Goal: Transaction & Acquisition: Purchase product/service

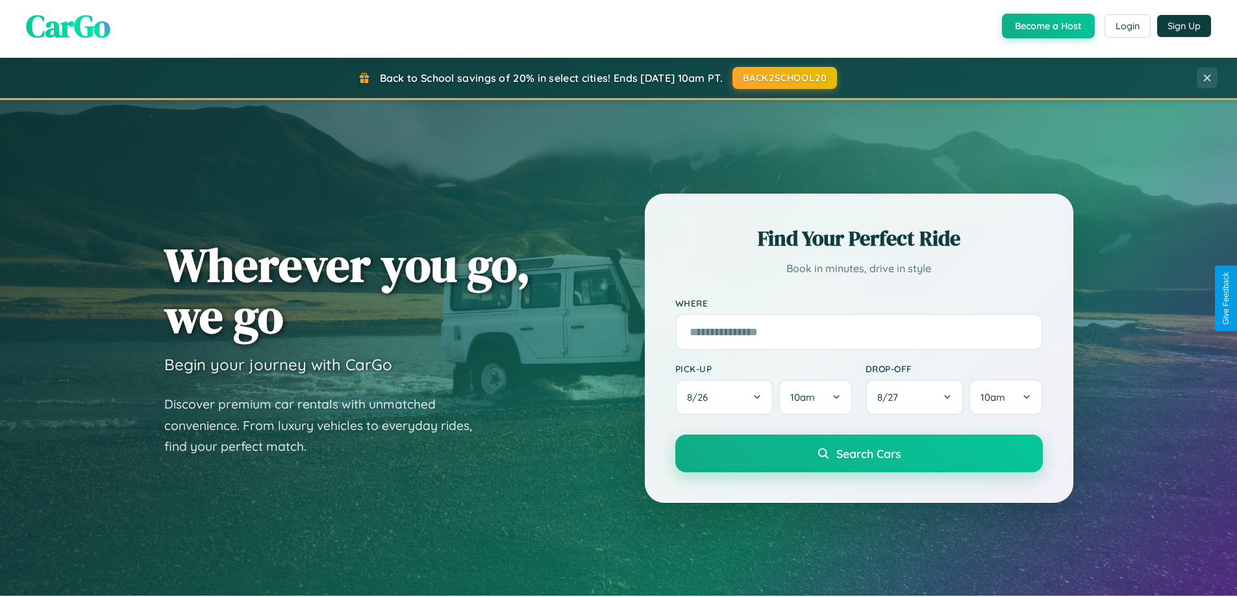
scroll to position [894, 0]
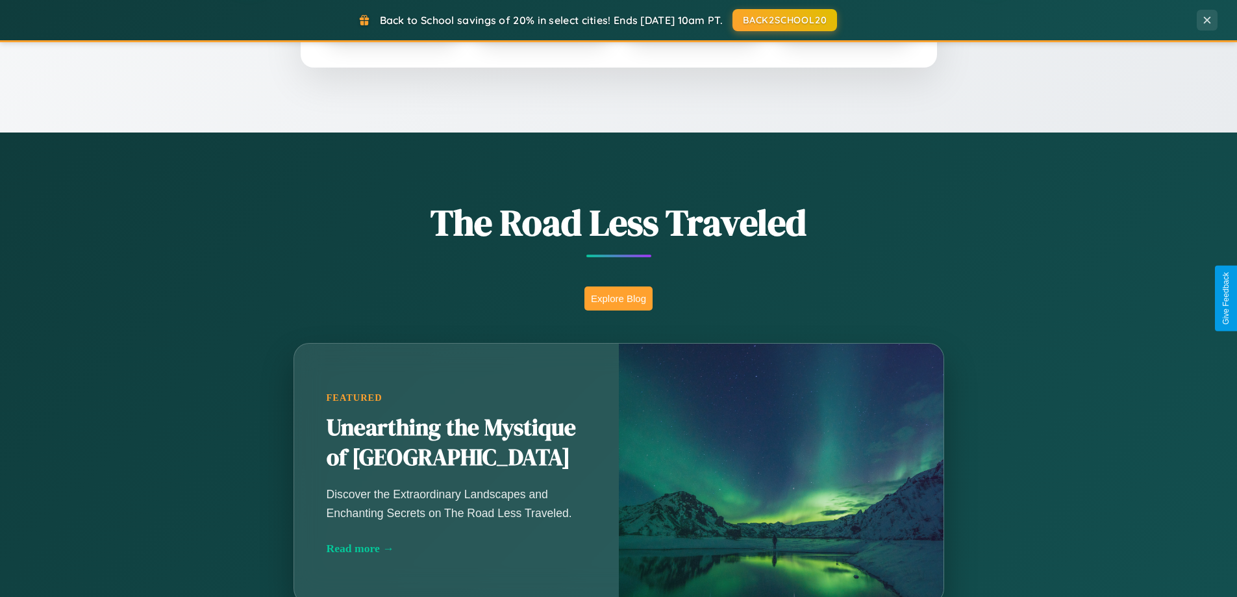
click at [618, 298] on button "Explore Blog" at bounding box center [619, 298] width 68 height 24
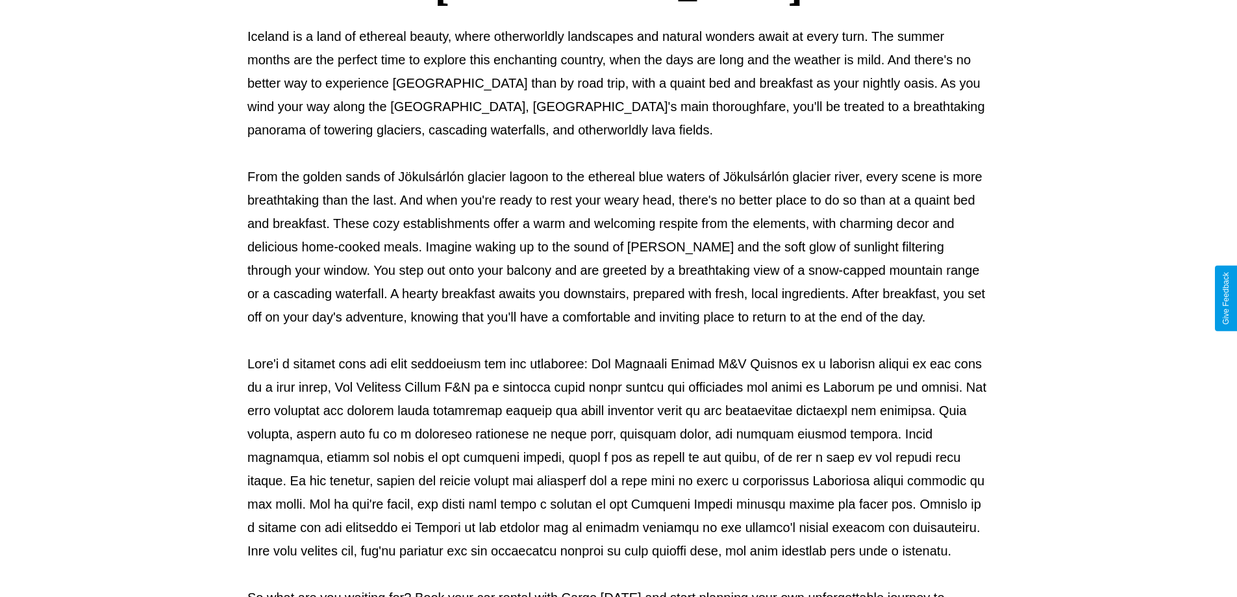
scroll to position [420, 0]
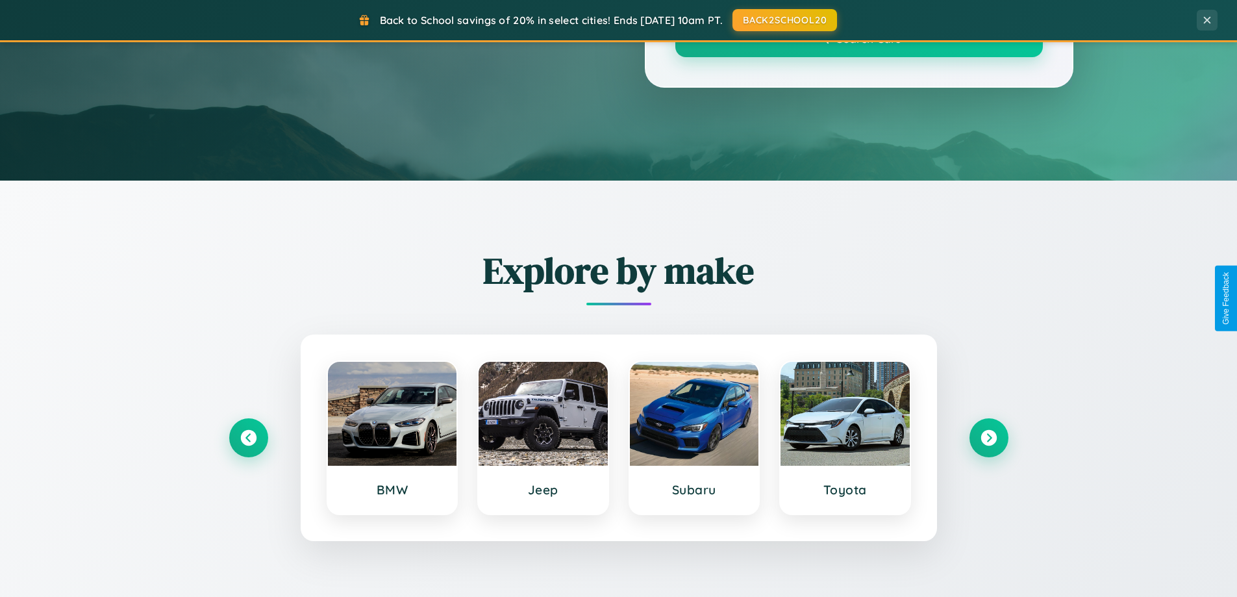
scroll to position [894, 0]
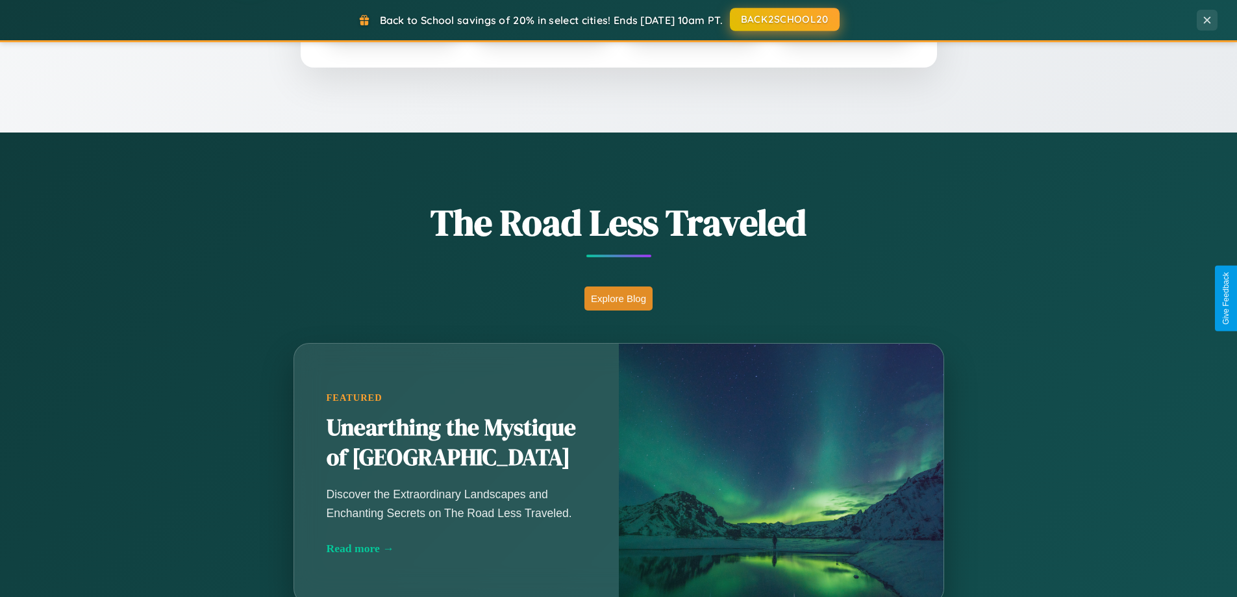
click at [784, 19] on button "BACK2SCHOOL20" at bounding box center [785, 19] width 110 height 23
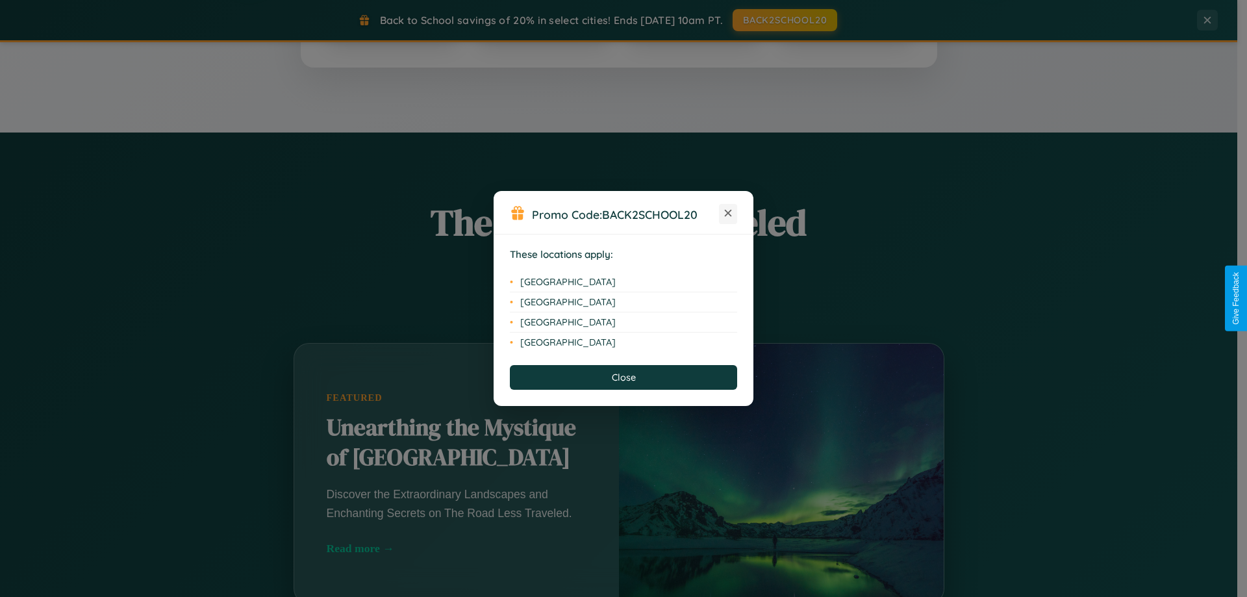
click at [728, 214] on icon at bounding box center [728, 213] width 7 height 7
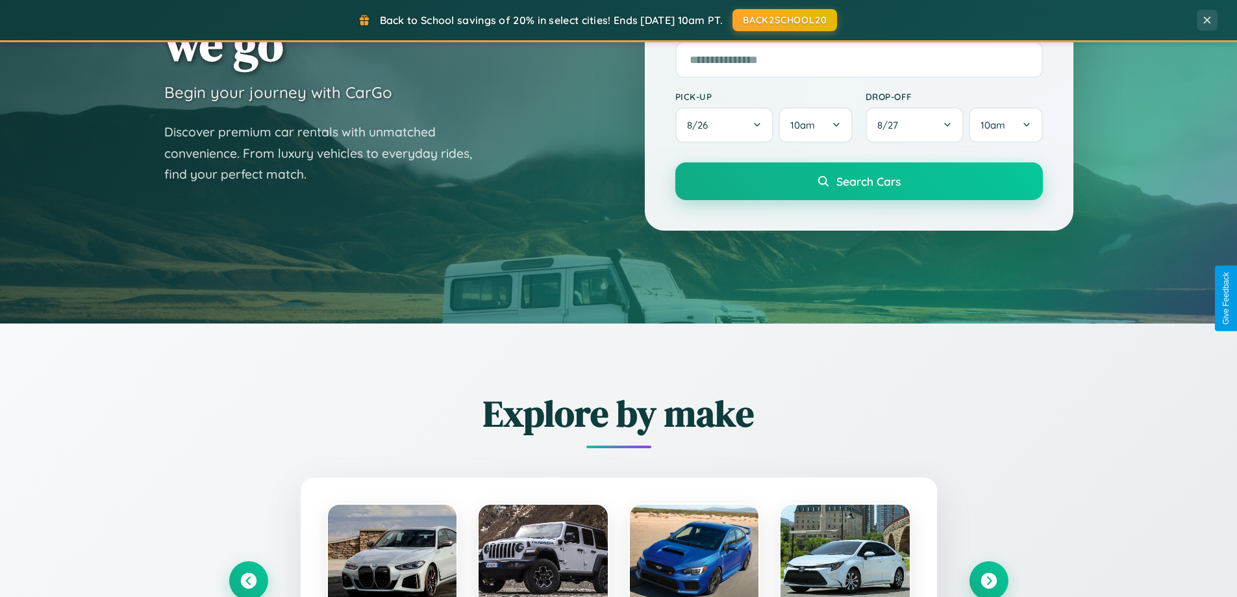
scroll to position [38, 0]
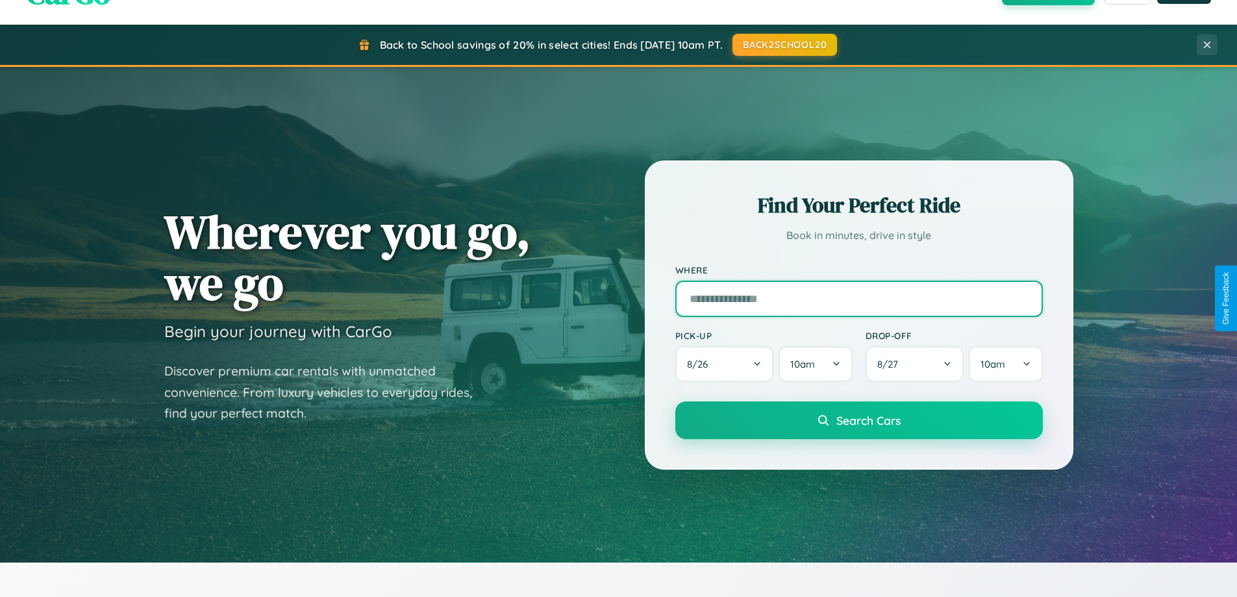
click at [859, 298] on input "text" at bounding box center [860, 299] width 368 height 36
type input "*******"
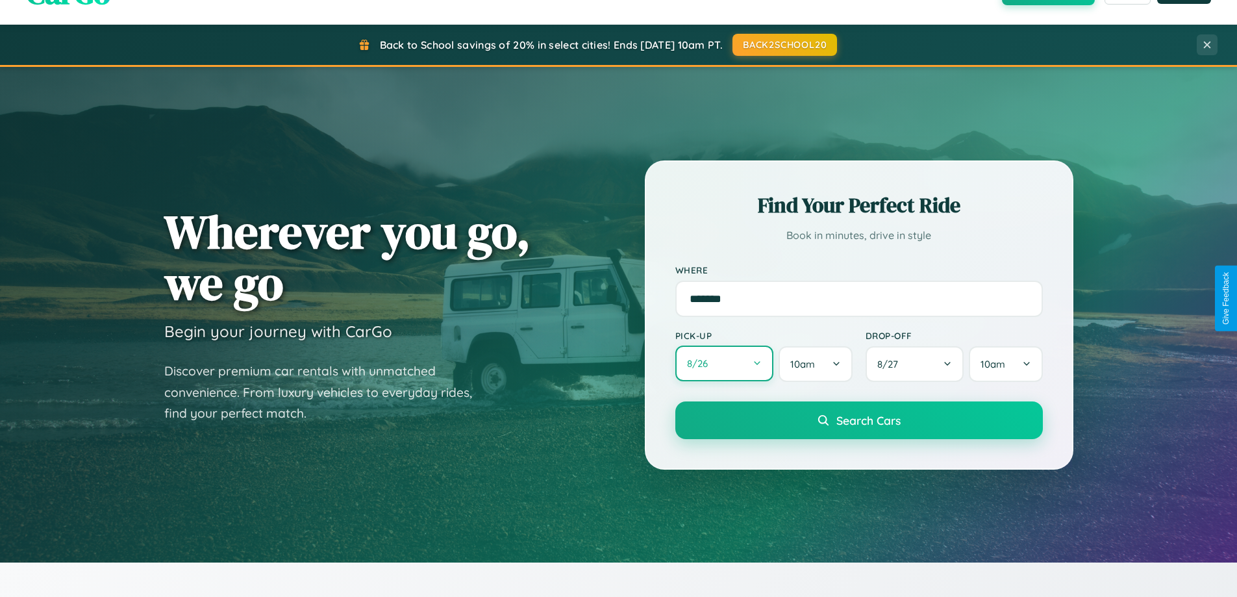
click at [724, 364] on button "8 / 26" at bounding box center [725, 364] width 99 height 36
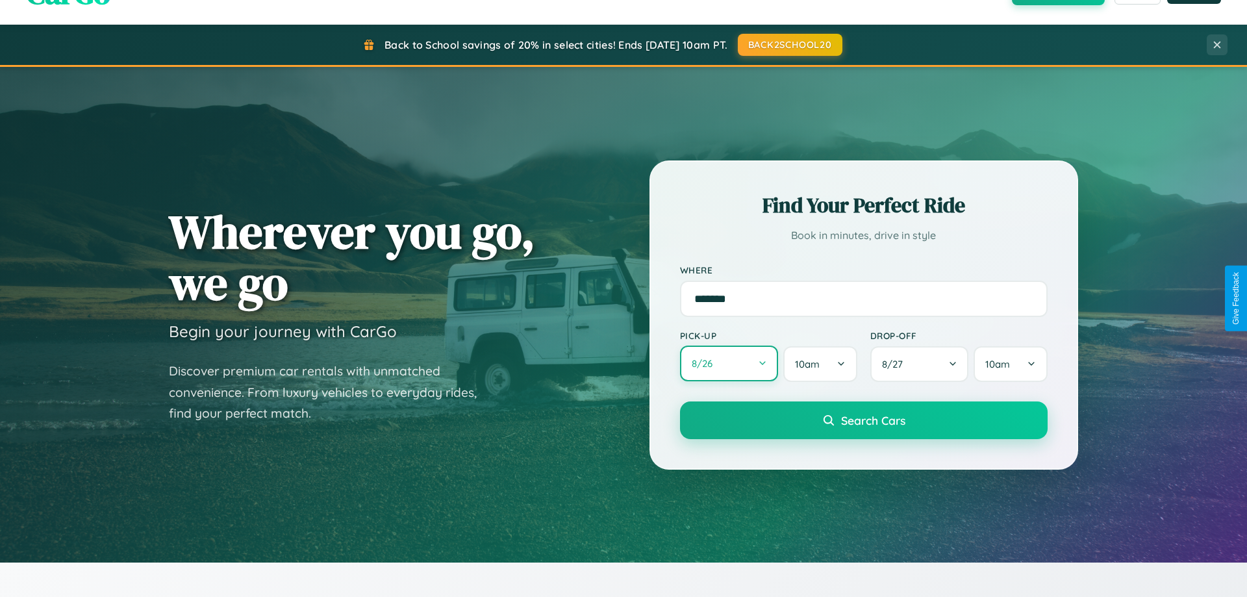
select select "*"
select select "****"
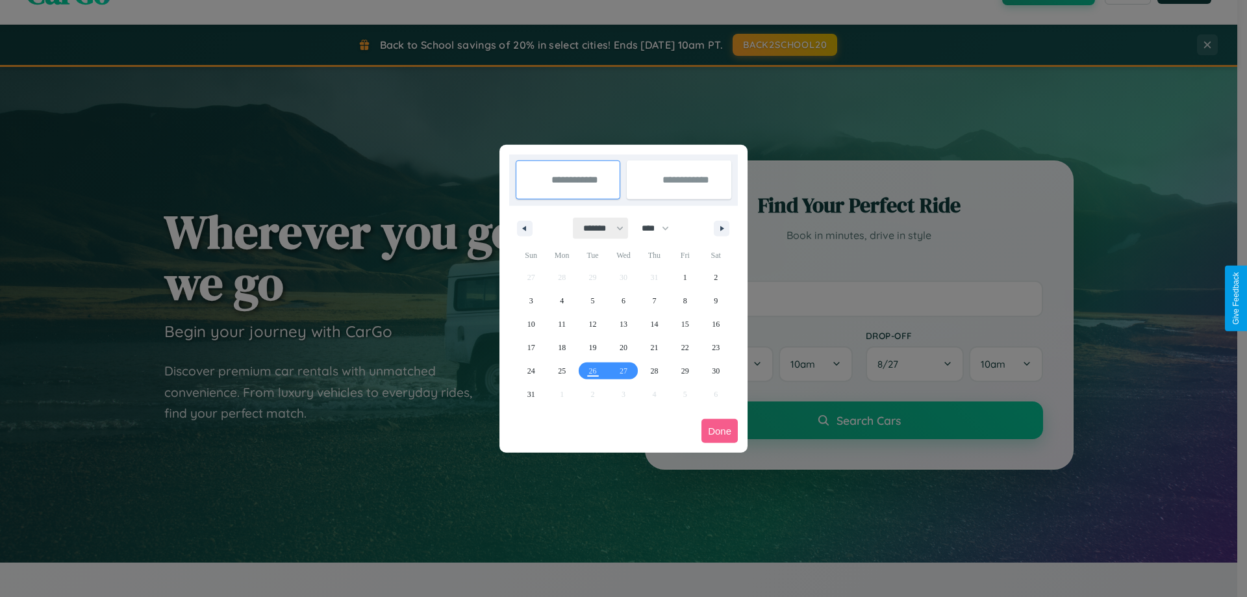
drag, startPoint x: 598, startPoint y: 228, endPoint x: 624, endPoint y: 260, distance: 41.6
click at [598, 228] on select "******* ******** ***** ***** *** **** **** ****** ********* ******* ******** **…" at bounding box center [601, 228] width 55 height 21
select select "*"
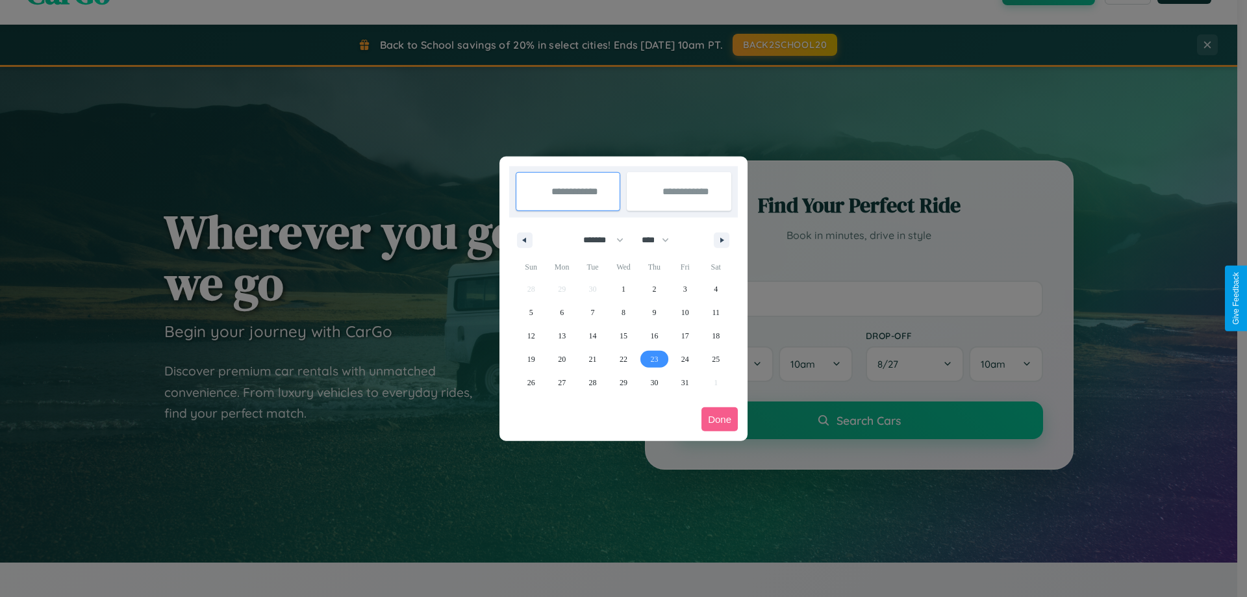
click at [654, 359] on span "23" at bounding box center [654, 359] width 8 height 23
type input "**********"
click at [722, 240] on icon "button" at bounding box center [724, 240] width 6 height 5
select select "**"
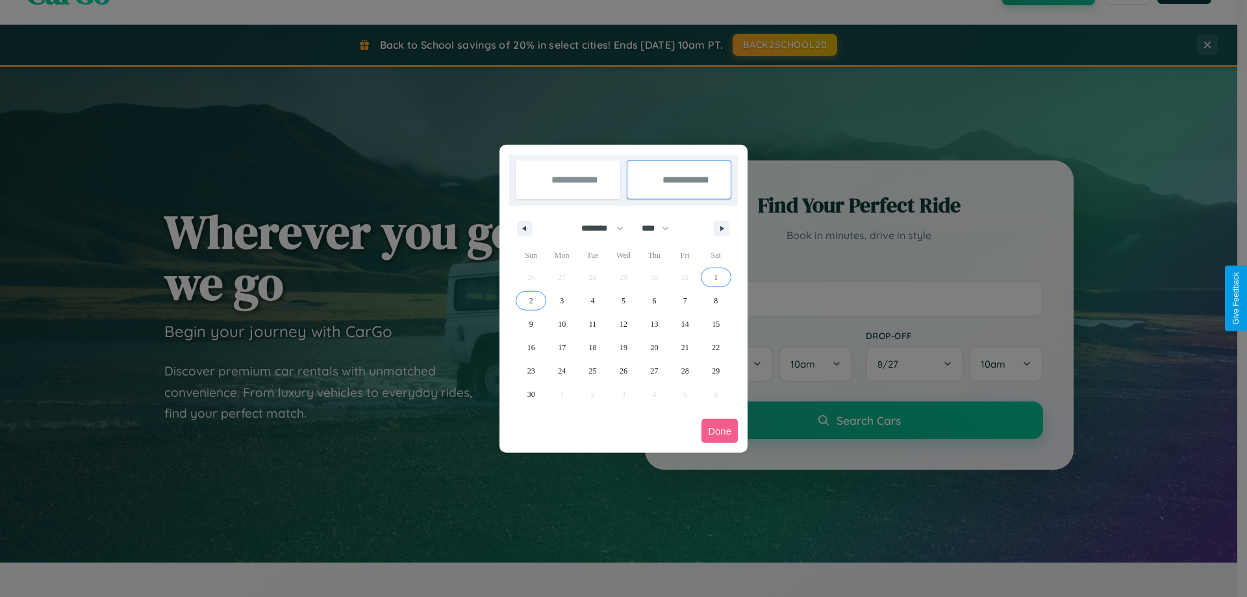
click at [531, 300] on span "2" at bounding box center [531, 300] width 4 height 23
type input "**********"
select select "*"
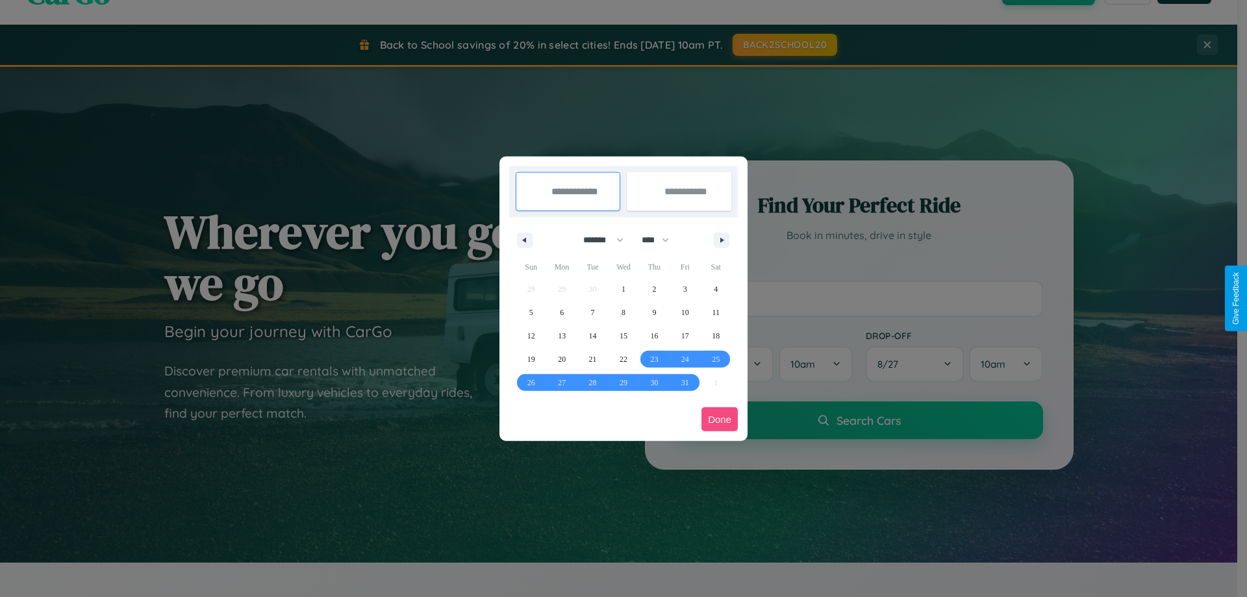
click at [720, 419] on button "Done" at bounding box center [720, 419] width 36 height 24
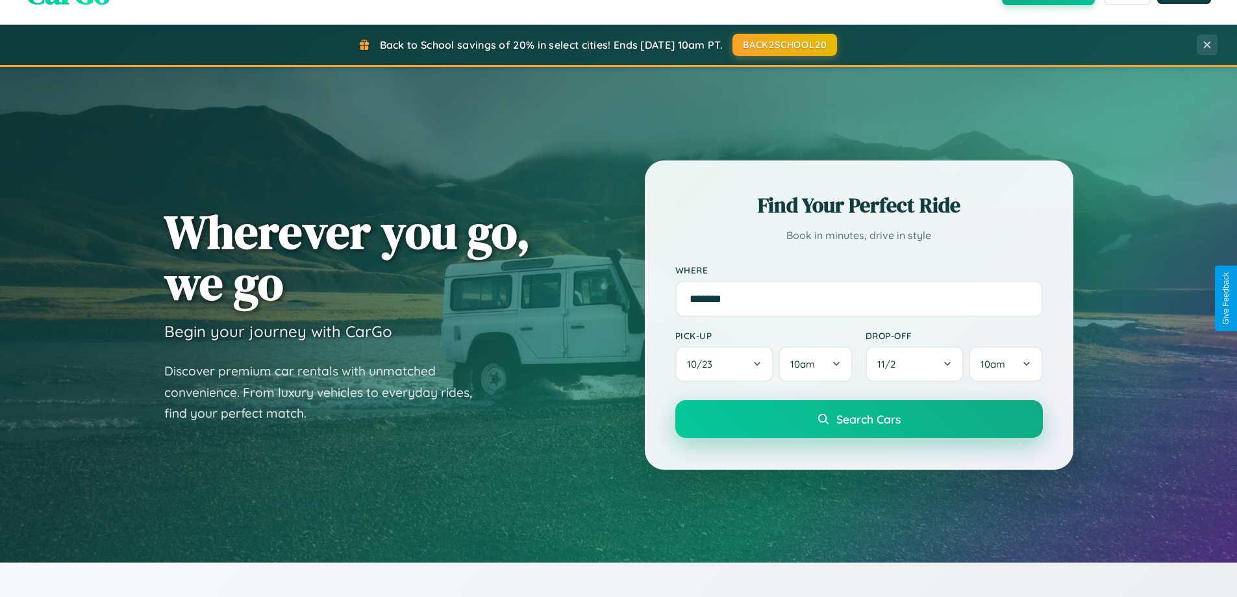
click at [859, 419] on span "Search Cars" at bounding box center [869, 419] width 64 height 14
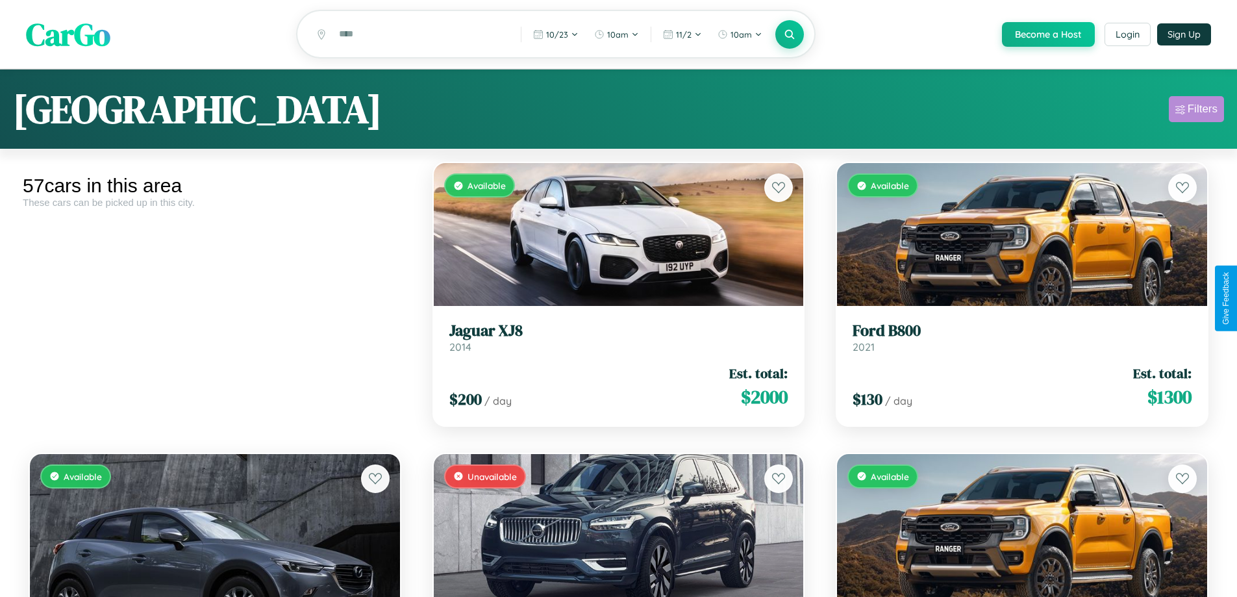
click at [1197, 111] on div "Filters" at bounding box center [1203, 109] width 30 height 13
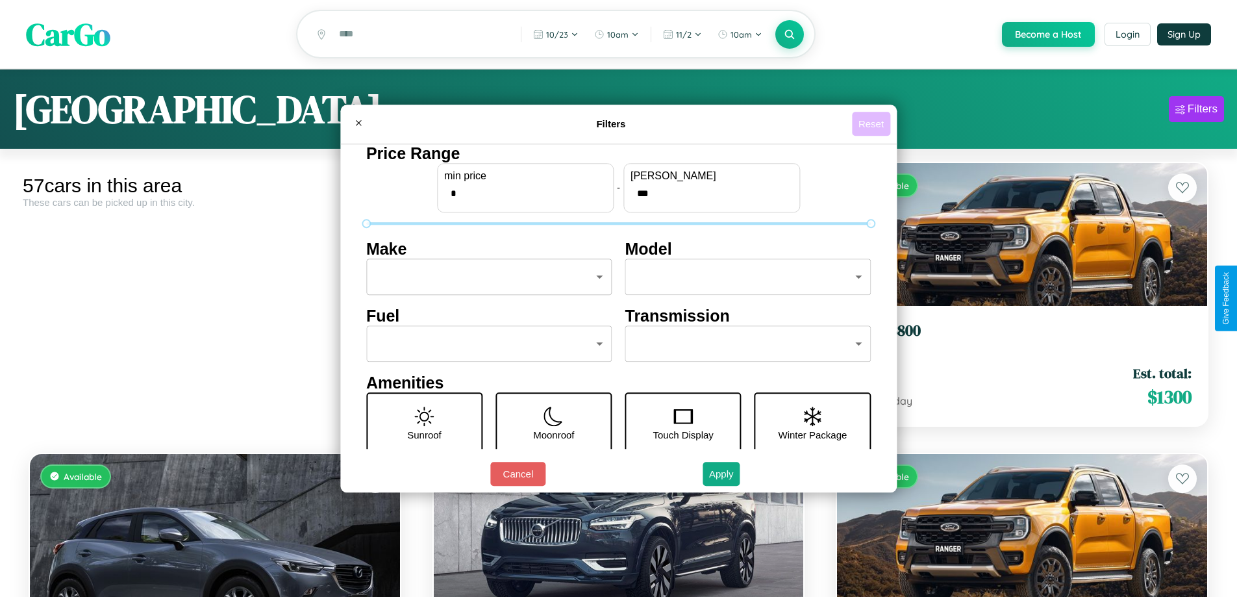
click at [873, 123] on button "Reset" at bounding box center [871, 124] width 38 height 24
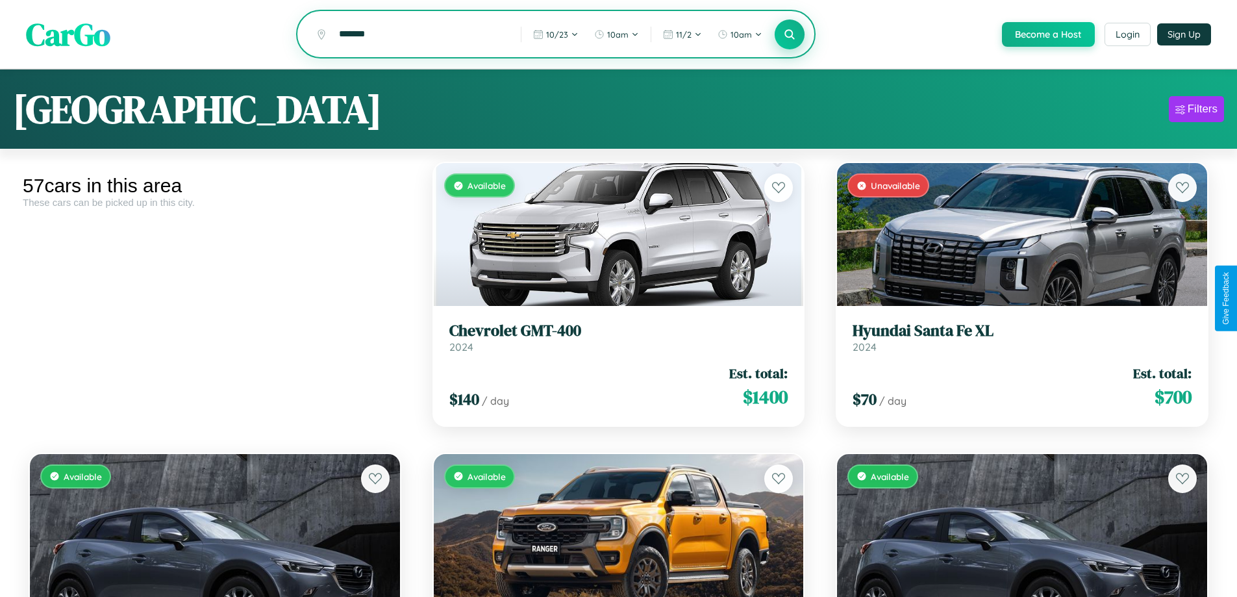
click at [789, 35] on icon at bounding box center [790, 34] width 12 height 12
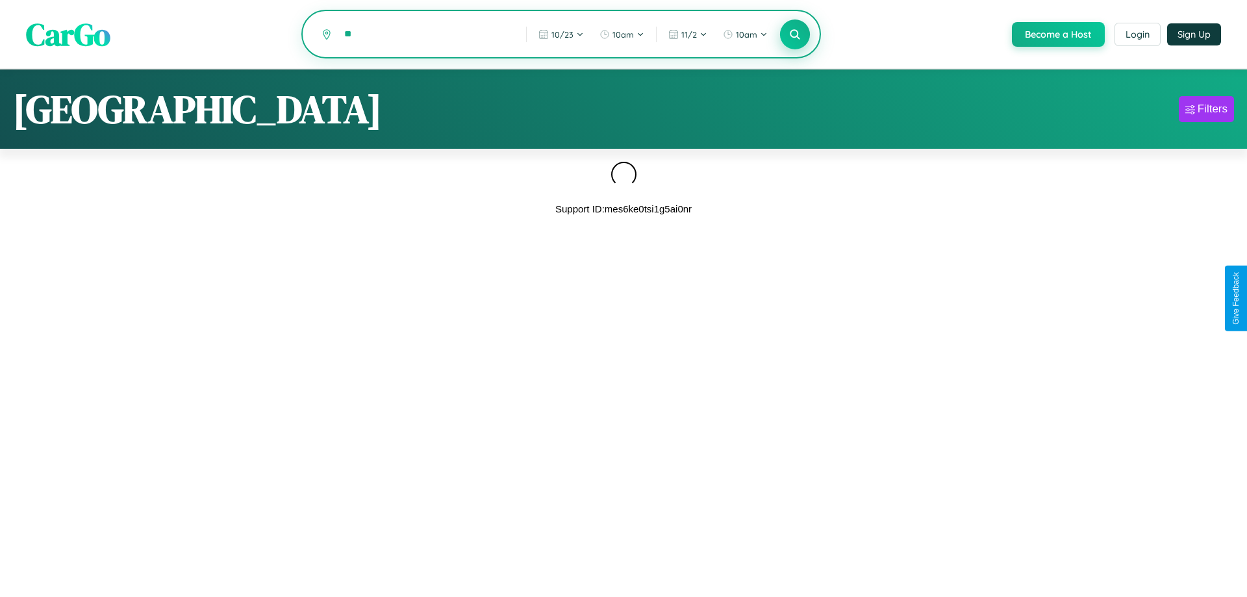
type input "*"
type input "*****"
click at [794, 35] on icon at bounding box center [795, 34] width 12 height 12
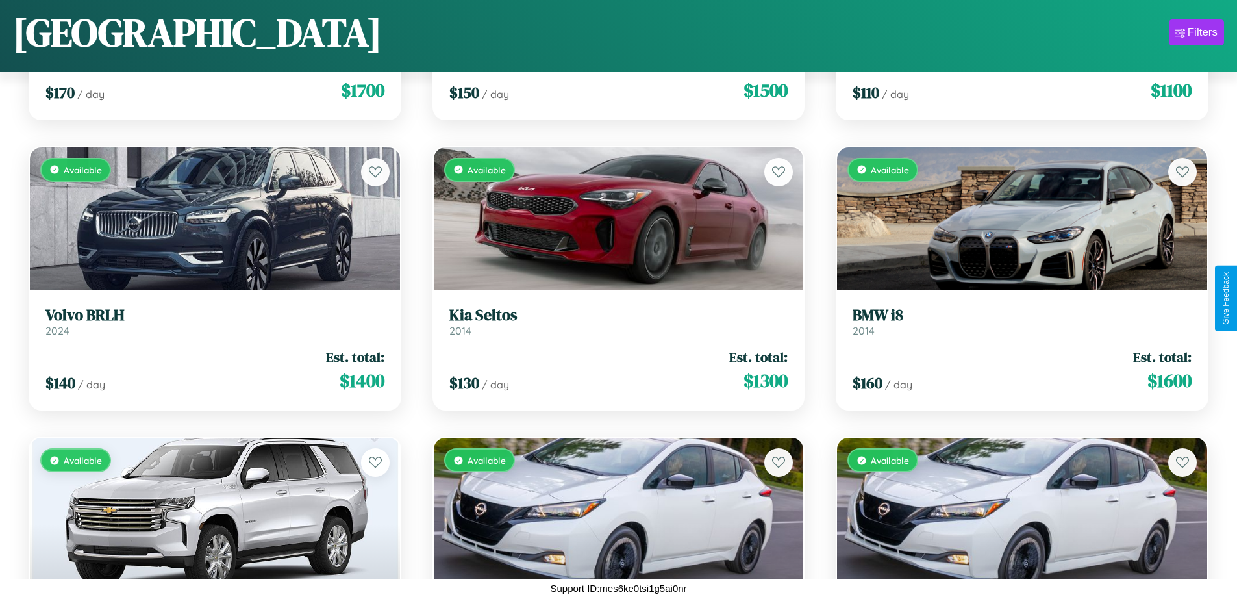
scroll to position [1056, 0]
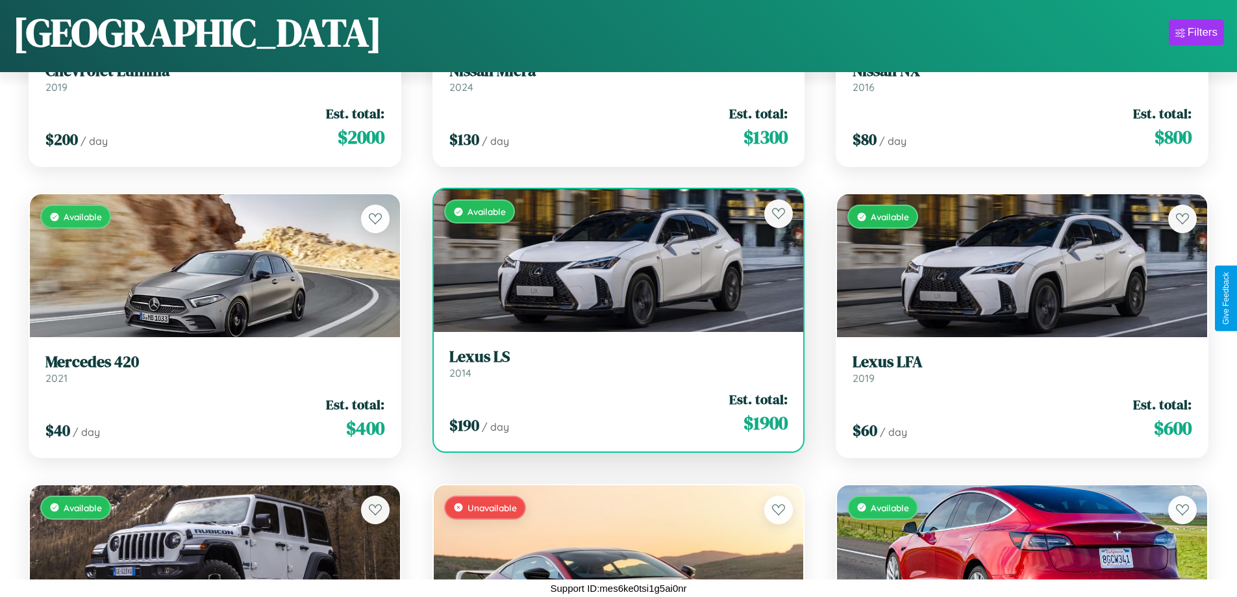
click at [613, 364] on h3 "Lexus LS" at bounding box center [619, 357] width 339 height 19
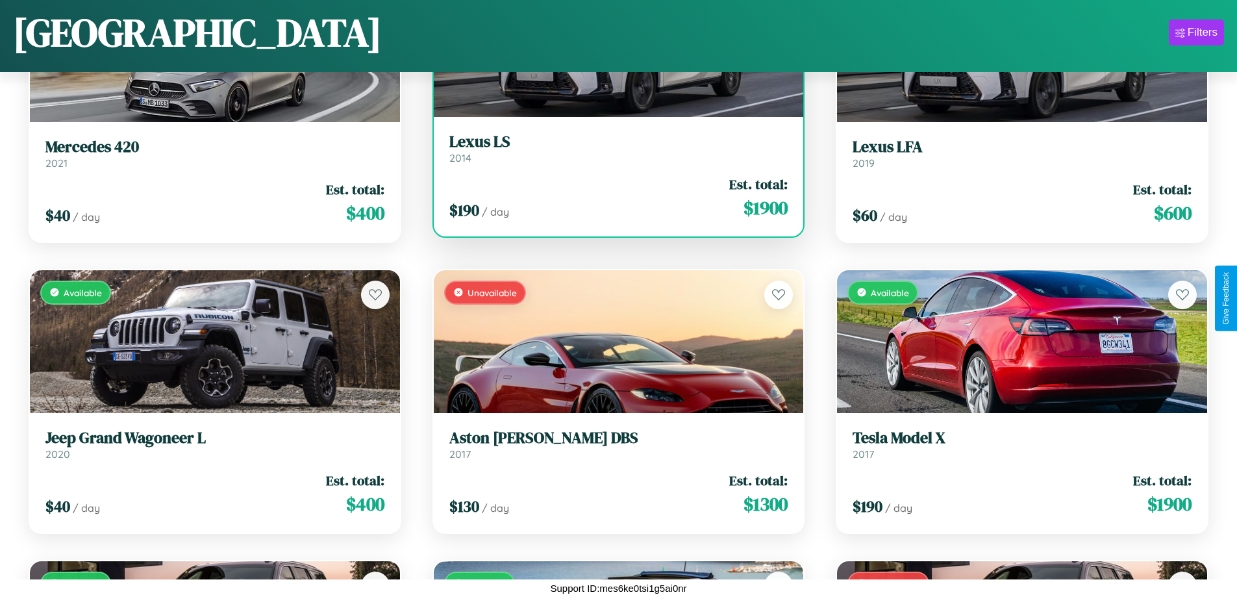
scroll to position [1346, 0]
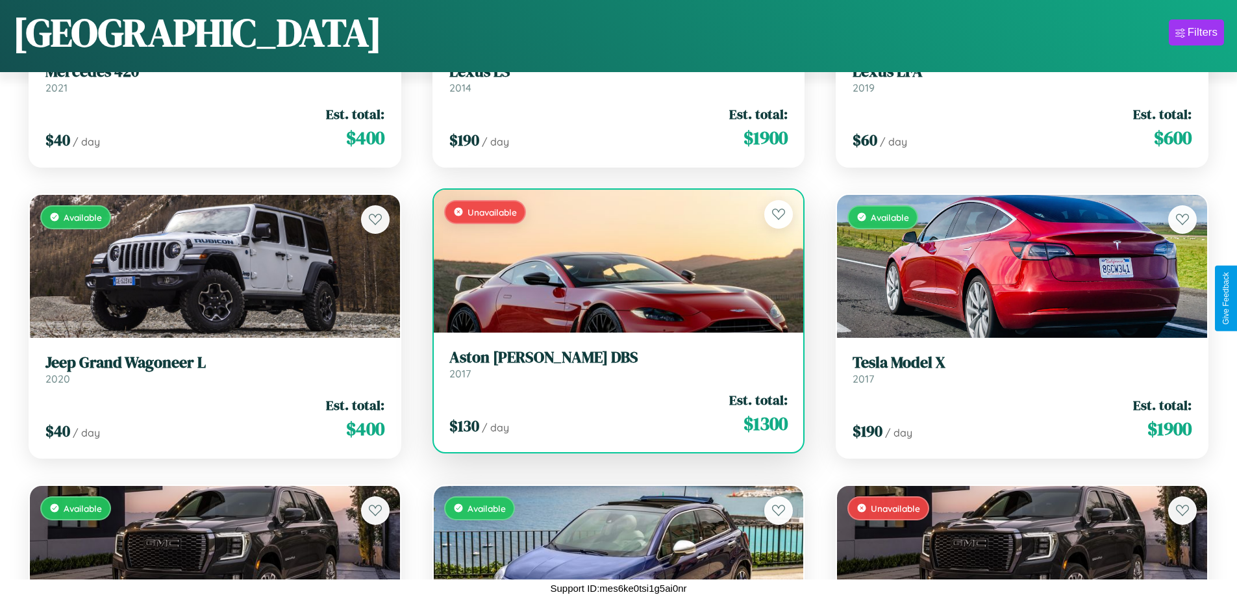
click at [613, 364] on h3 "Aston Martin DBS" at bounding box center [619, 357] width 339 height 19
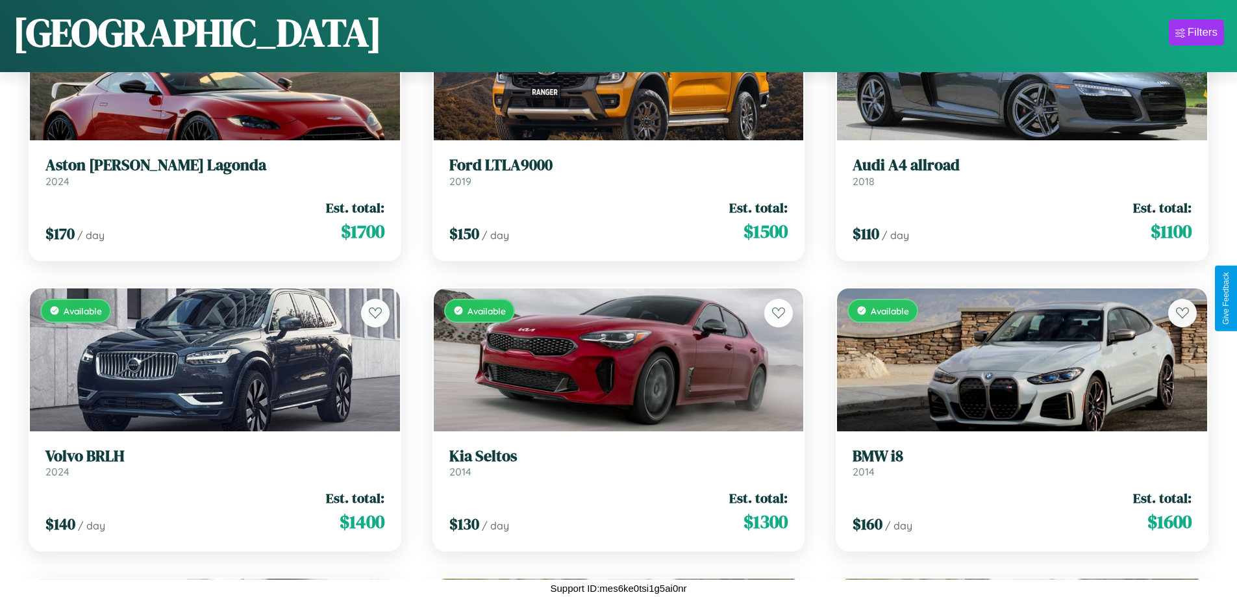
scroll to position [183, 0]
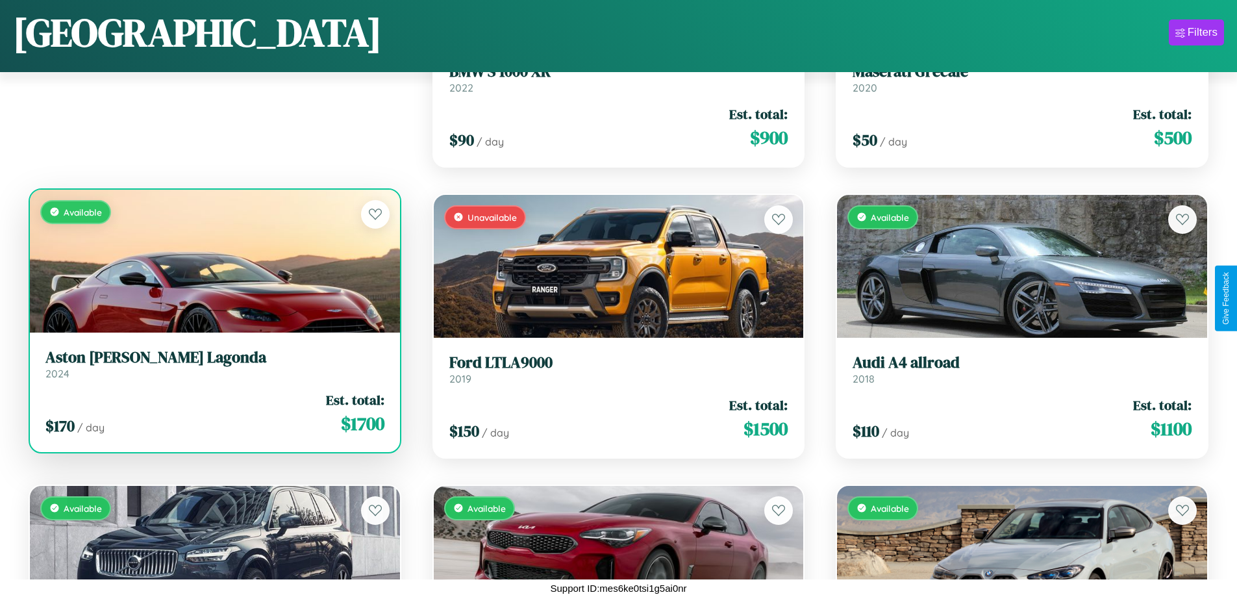
click at [213, 369] on link "Aston Martin Lagonda 2024" at bounding box center [214, 364] width 339 height 32
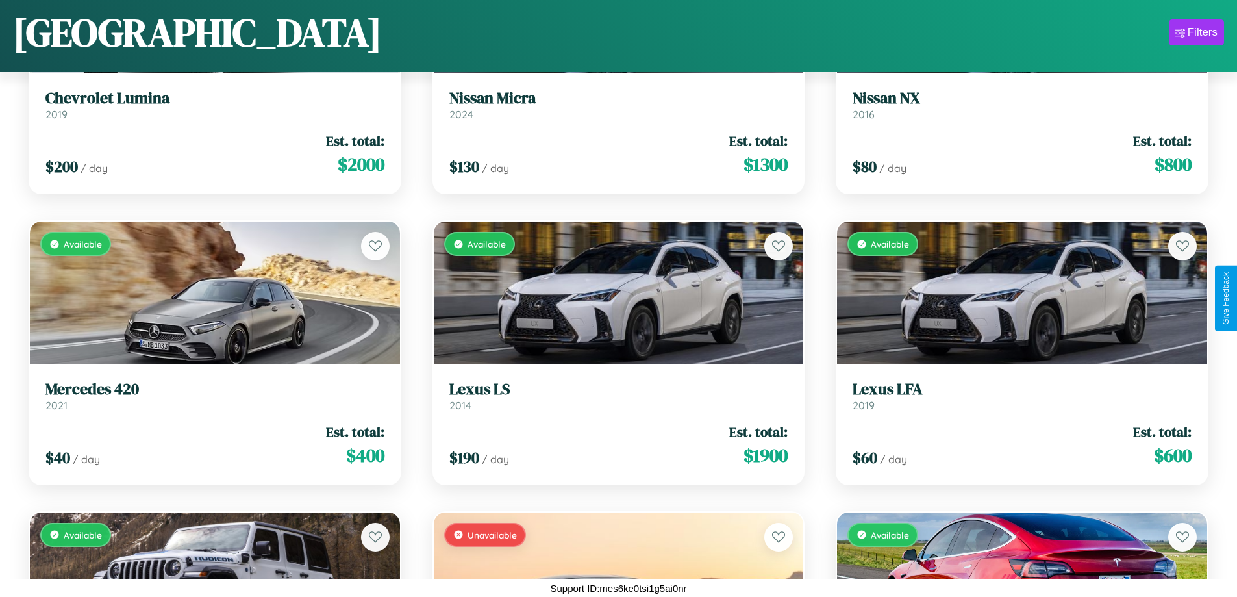
scroll to position [1637, 0]
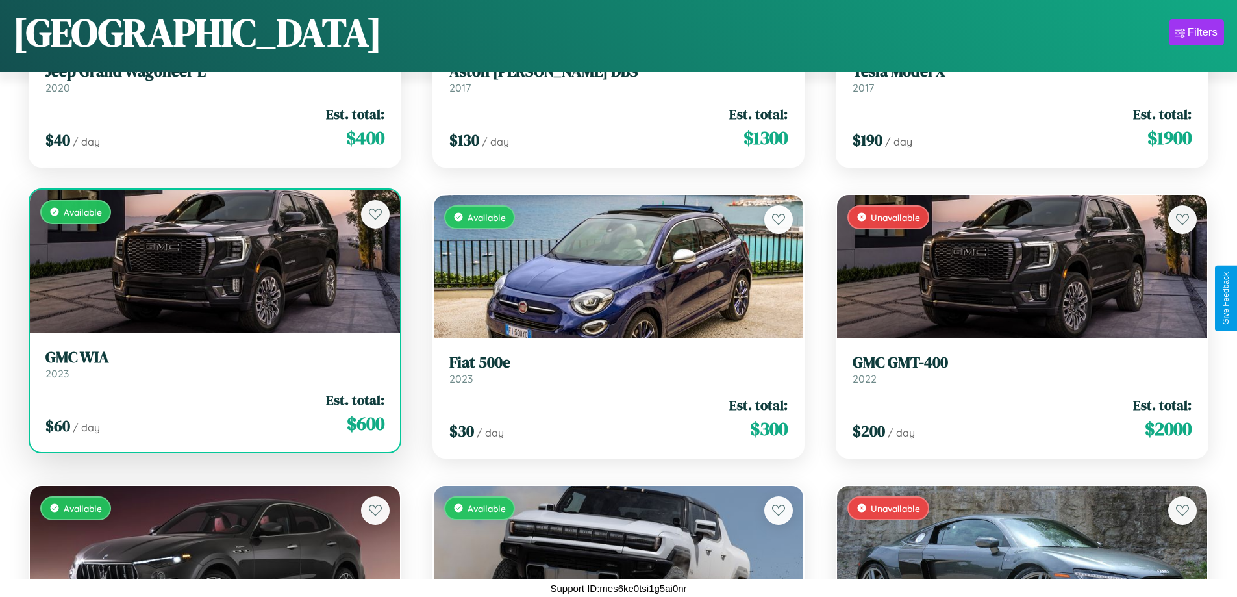
click at [213, 368] on link "GMC WIA 2023" at bounding box center [214, 364] width 339 height 32
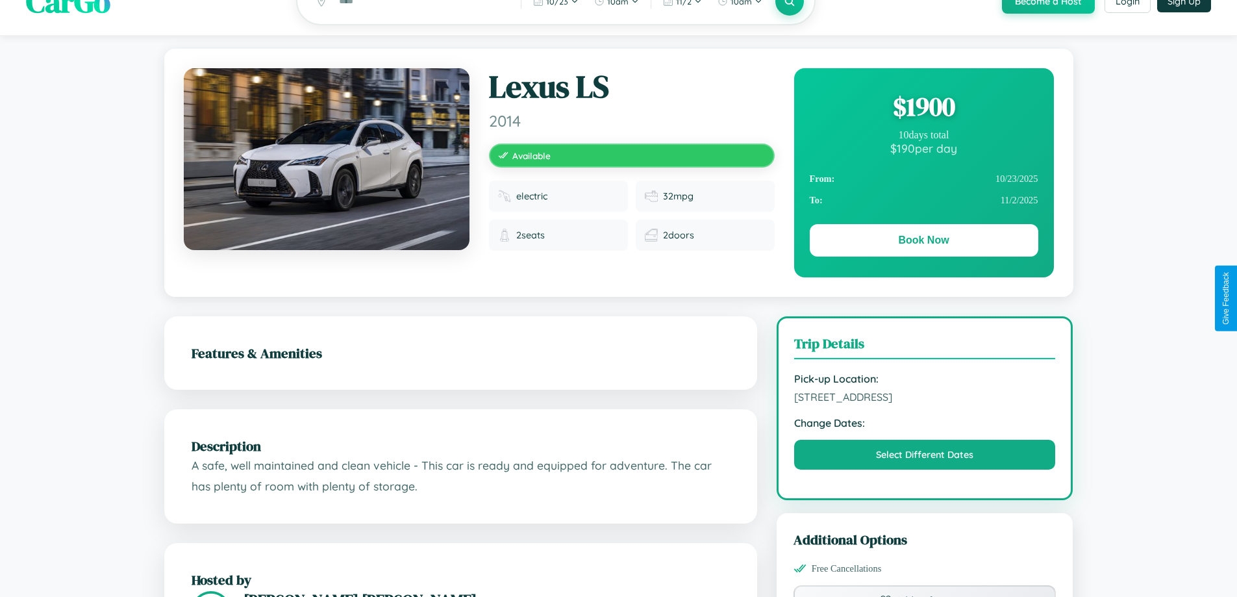
scroll to position [427, 0]
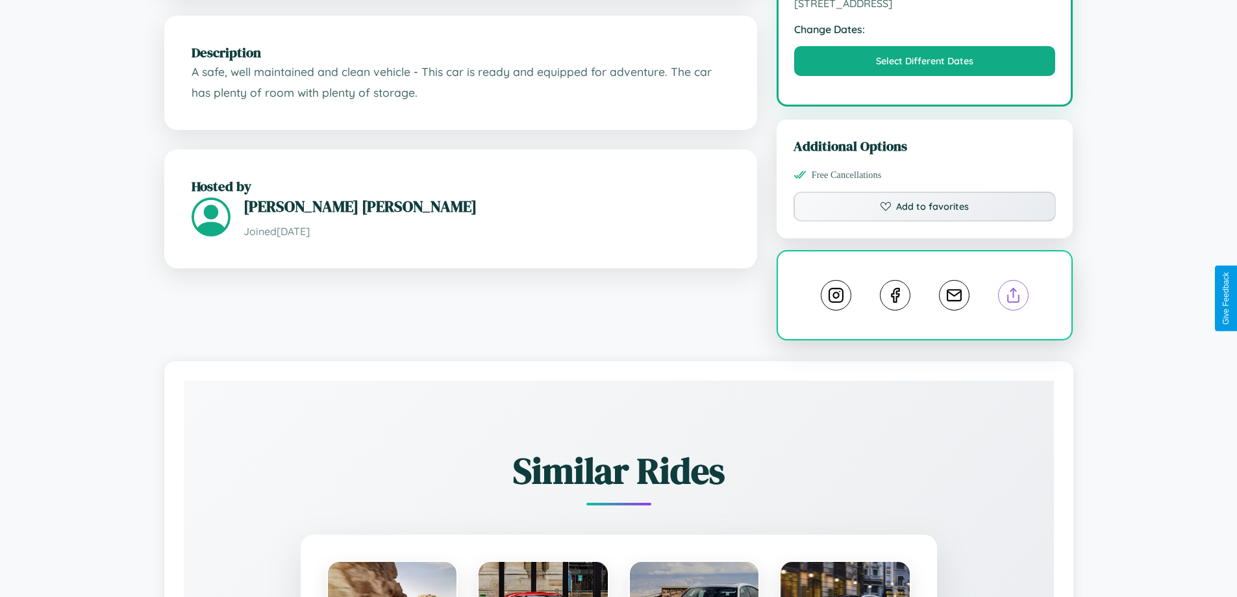
click at [1014, 297] on line at bounding box center [1014, 292] width 0 height 9
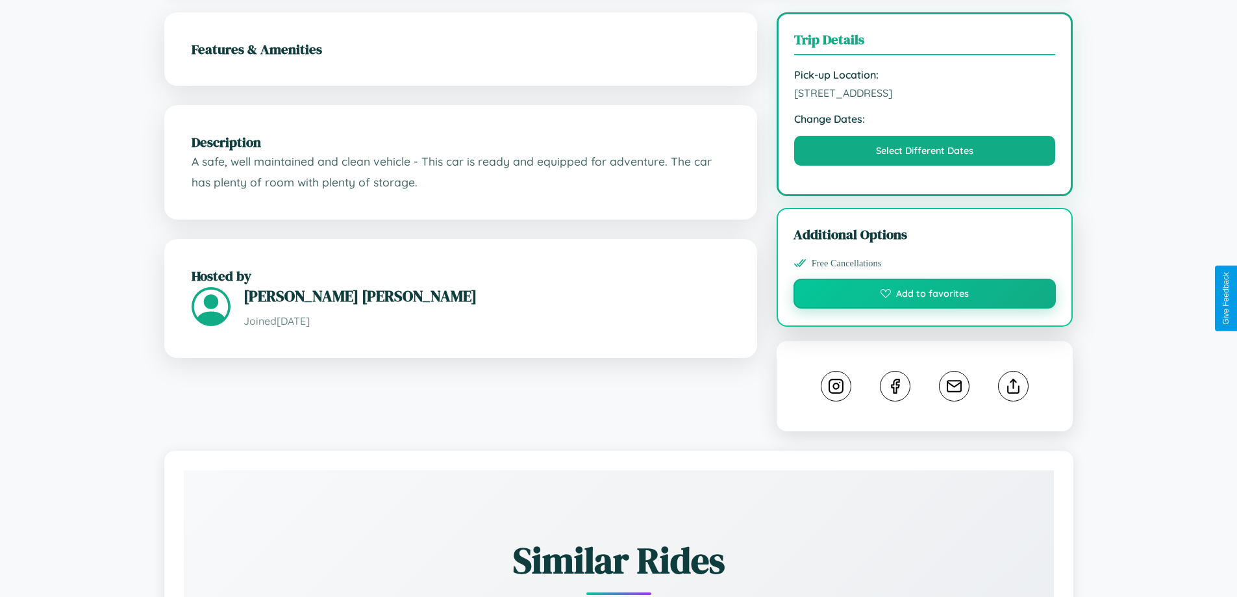
click at [925, 296] on button "Add to favorites" at bounding box center [925, 294] width 263 height 30
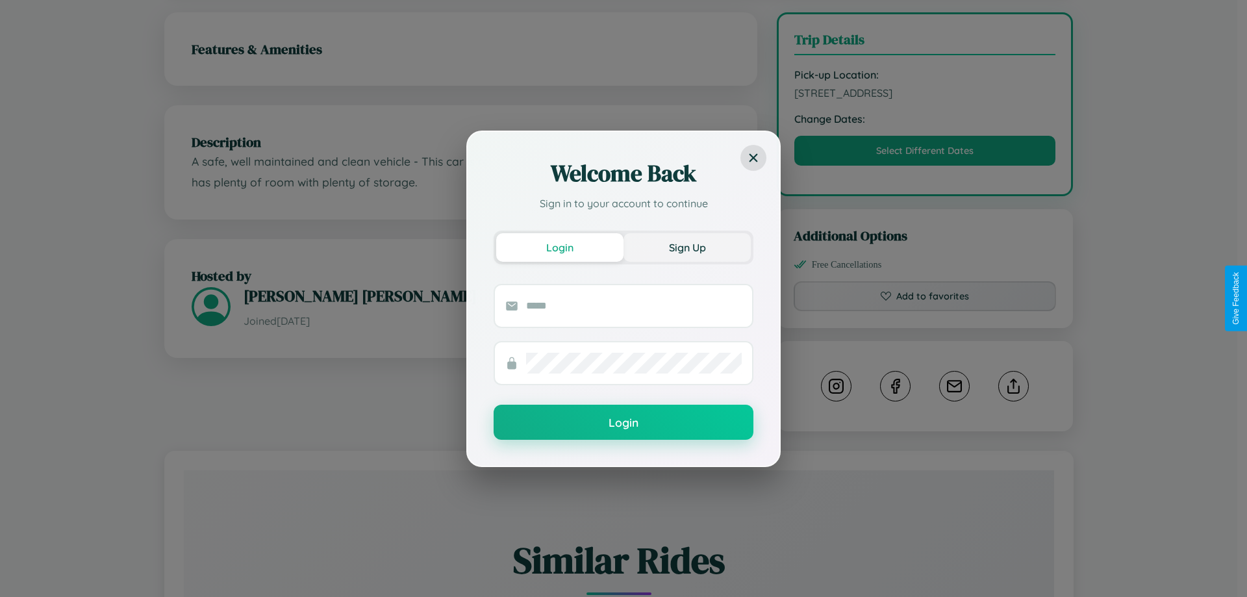
click at [687, 247] on button "Sign Up" at bounding box center [687, 247] width 127 height 29
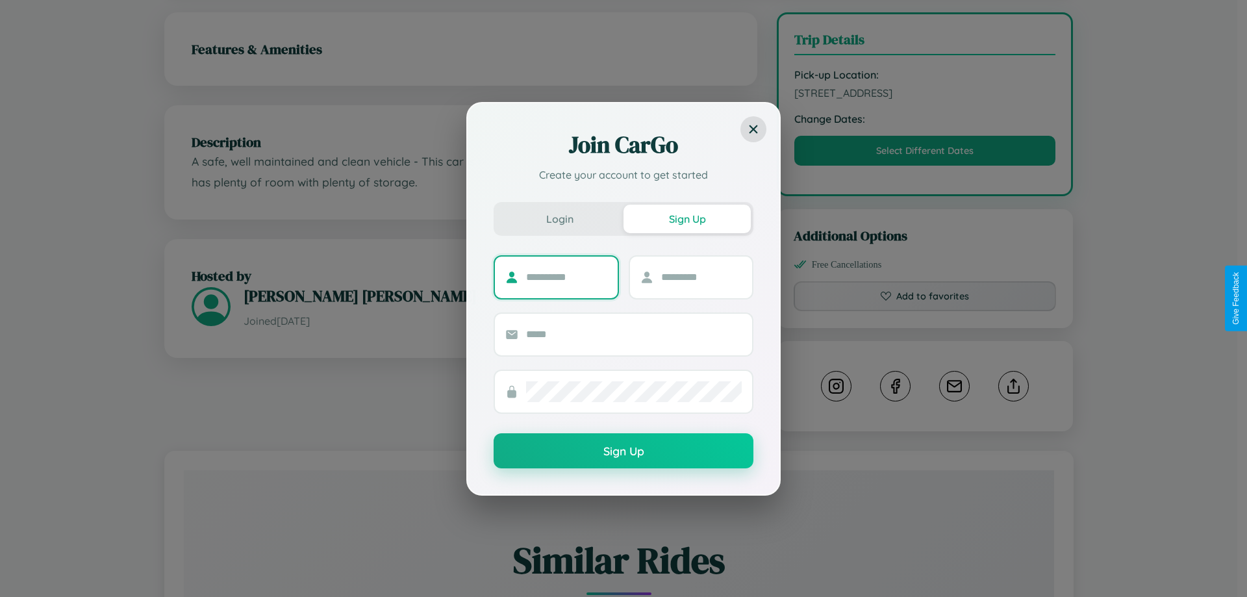
click at [566, 277] on input "text" at bounding box center [566, 277] width 81 height 21
type input "*****"
click at [701, 277] on input "text" at bounding box center [701, 277] width 81 height 21
type input "*****"
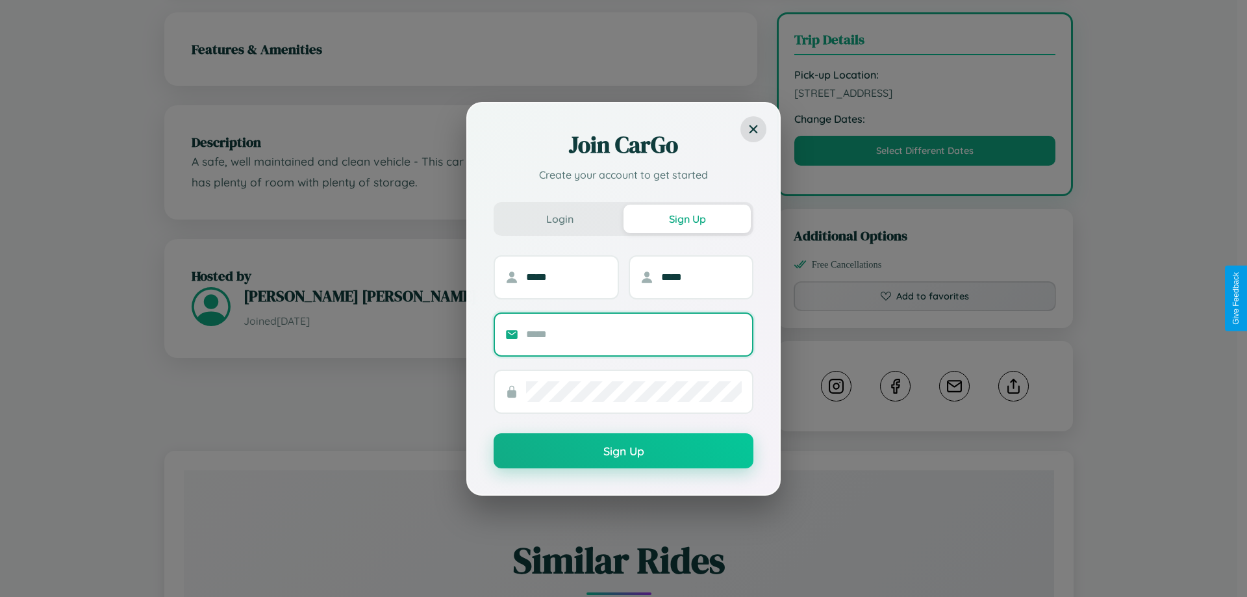
click at [634, 334] on input "text" at bounding box center [634, 334] width 216 height 21
type input "**********"
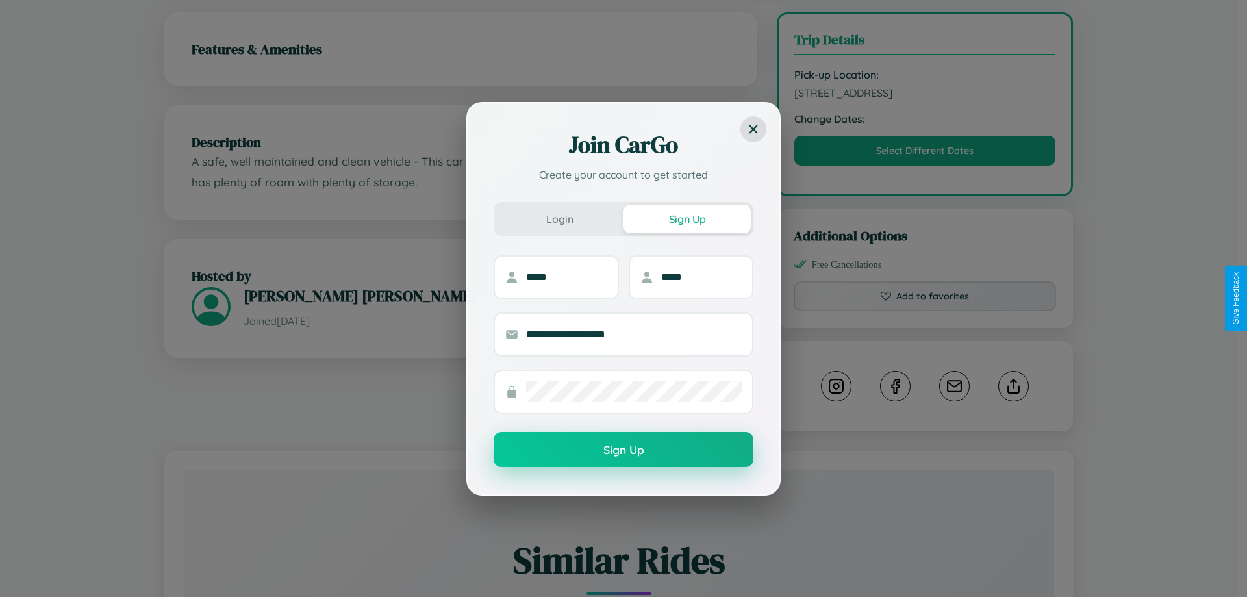
click at [624, 450] on button "Sign Up" at bounding box center [624, 449] width 260 height 35
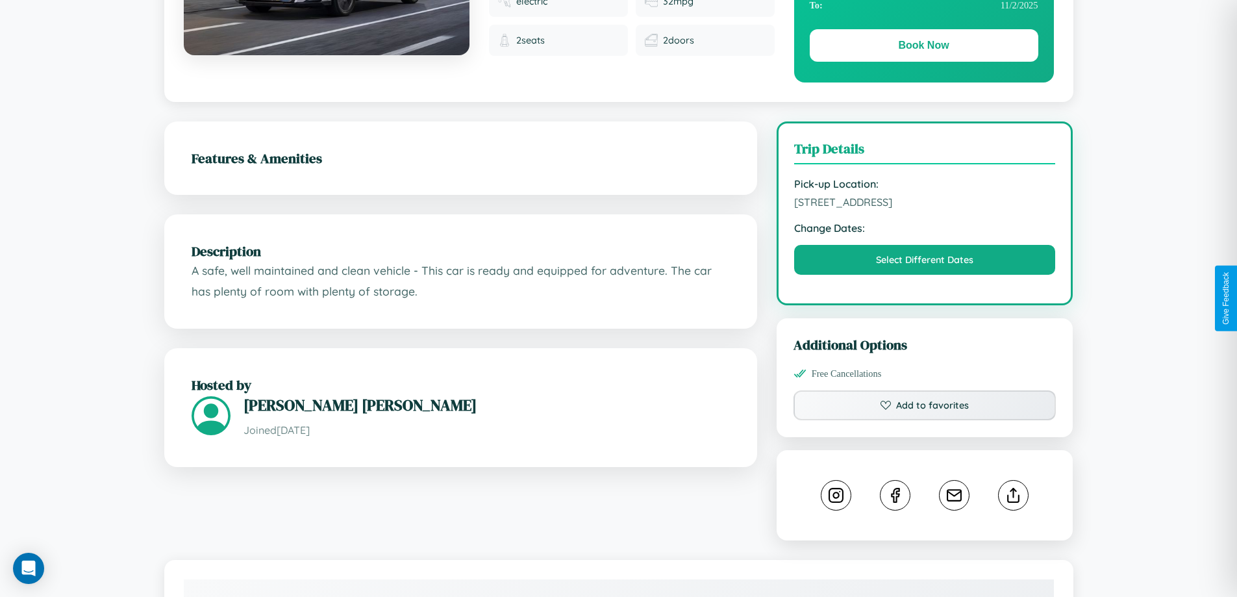
scroll to position [0, 0]
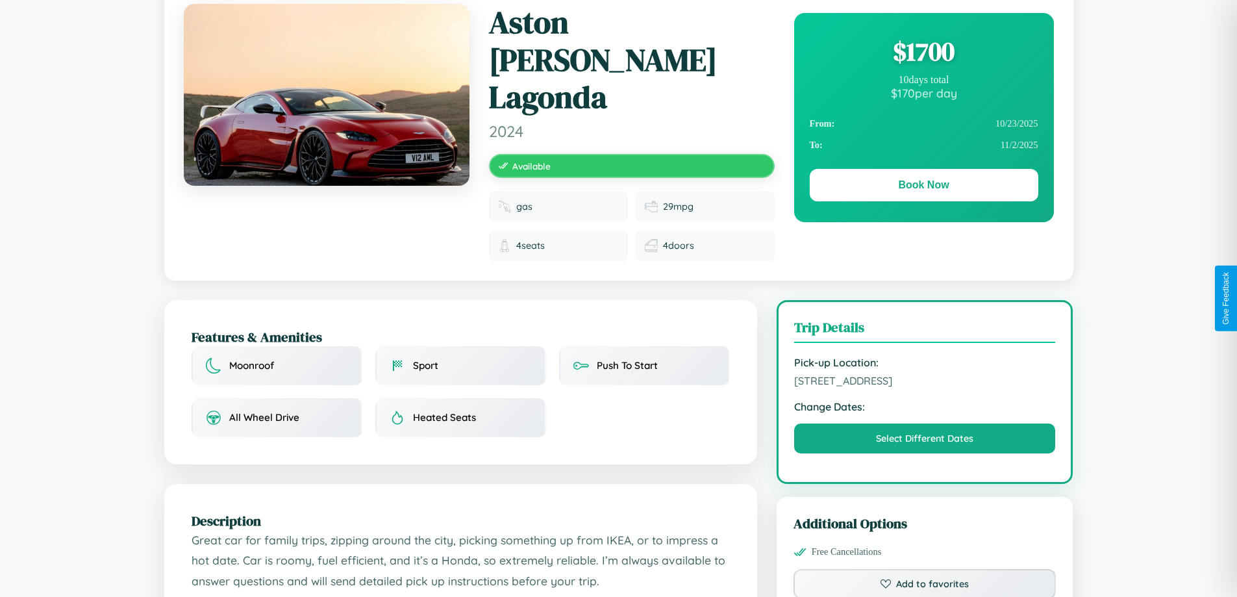
scroll to position [144, 0]
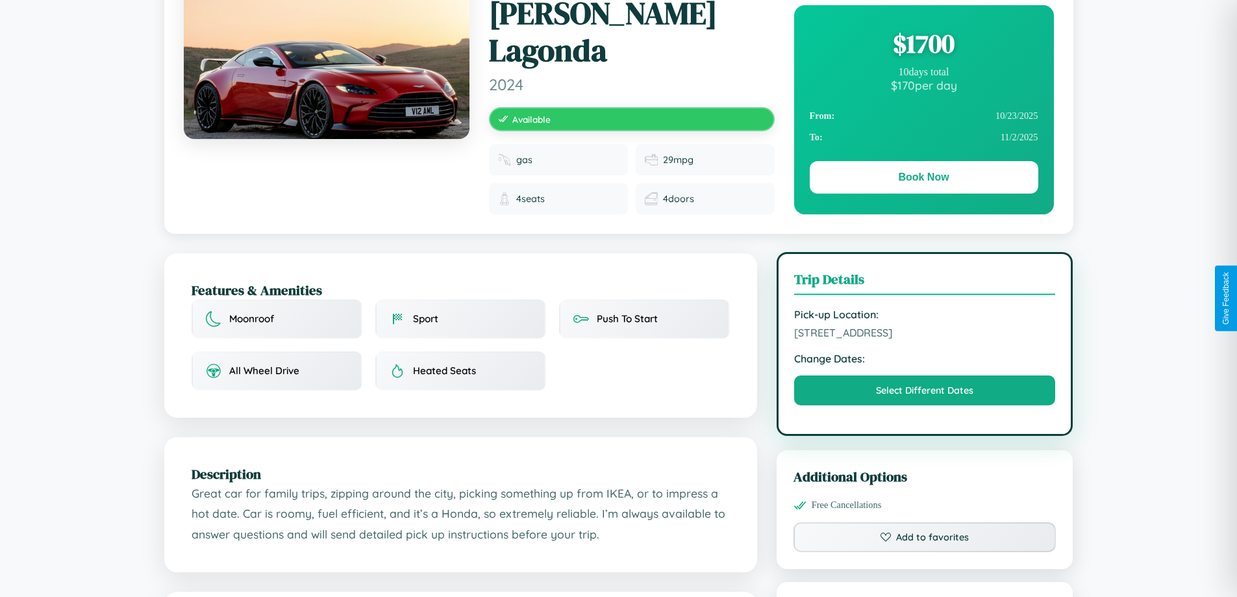
click at [925, 326] on span "4978 Elm Street Kyoto 88537 Japan" at bounding box center [925, 332] width 262 height 13
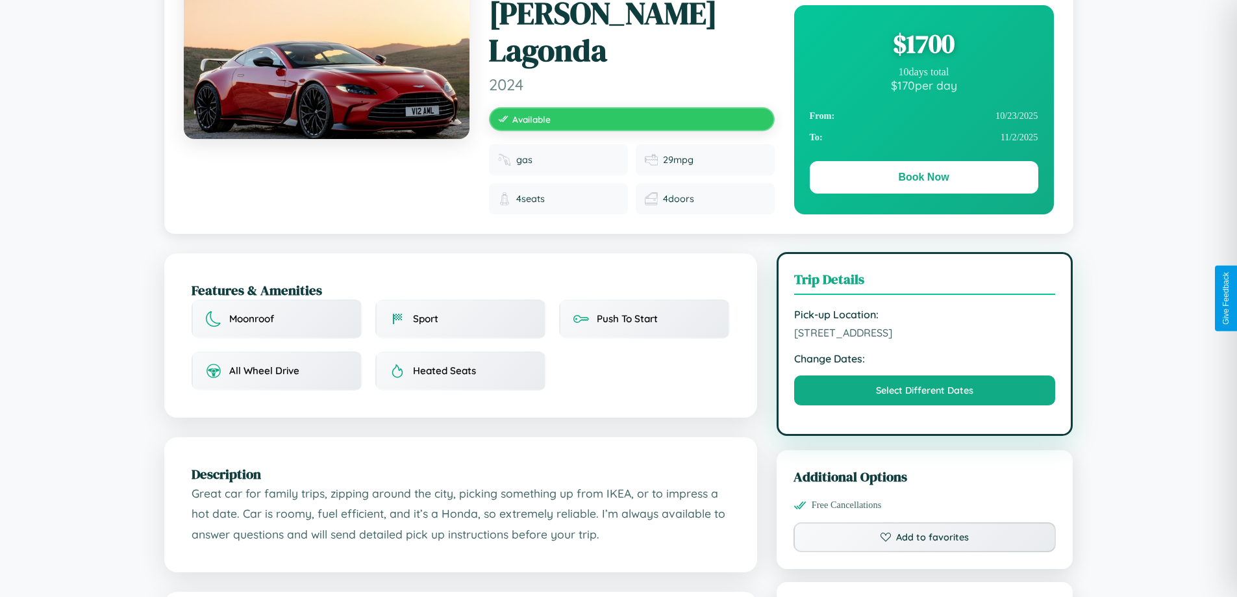
click at [925, 326] on span "4978 Elm Street Kyoto 88537 Japan" at bounding box center [925, 332] width 262 height 13
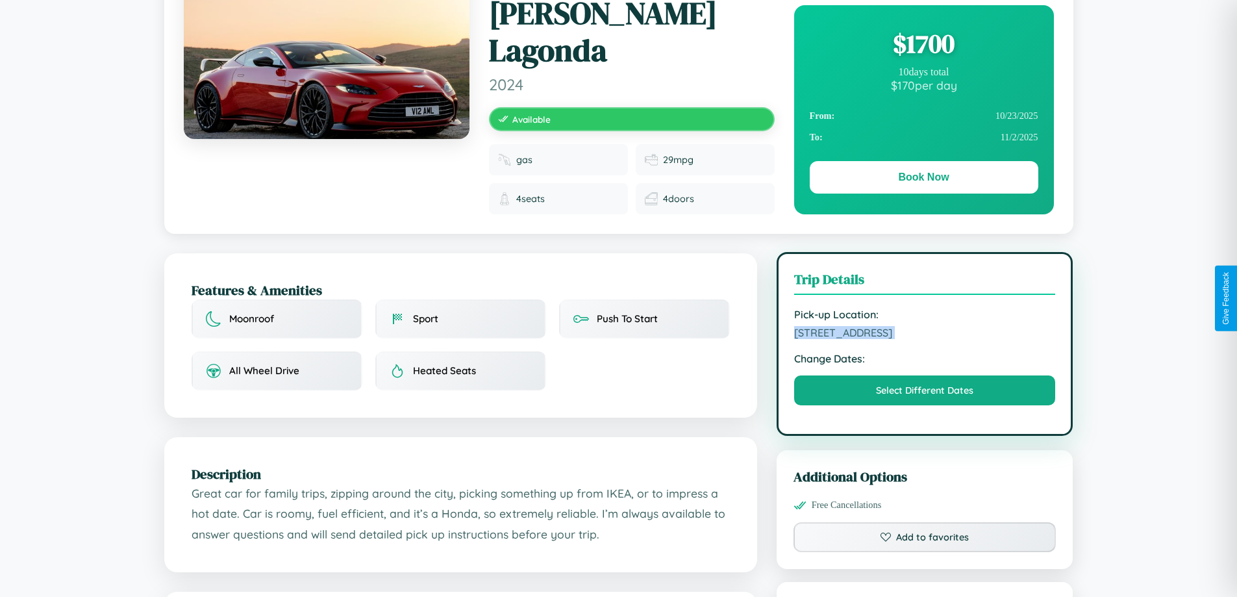
click at [925, 326] on span "4978 Elm Street Kyoto 88537 Japan" at bounding box center [925, 332] width 262 height 13
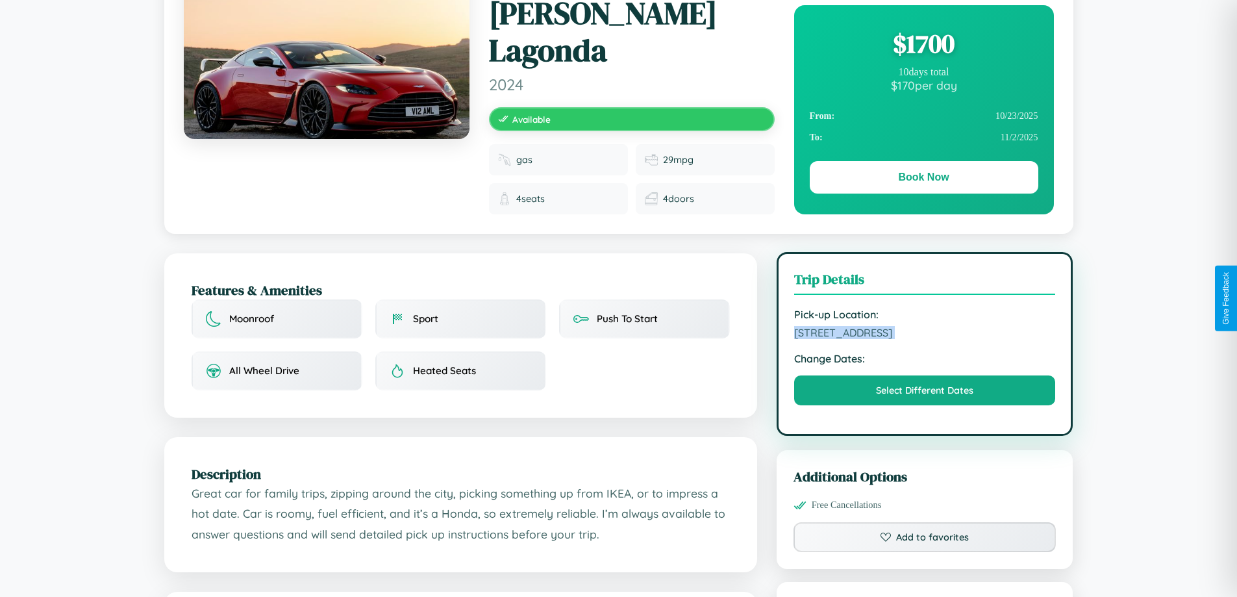
click at [925, 326] on span "4978 Elm Street Kyoto 88537 Japan" at bounding box center [925, 332] width 262 height 13
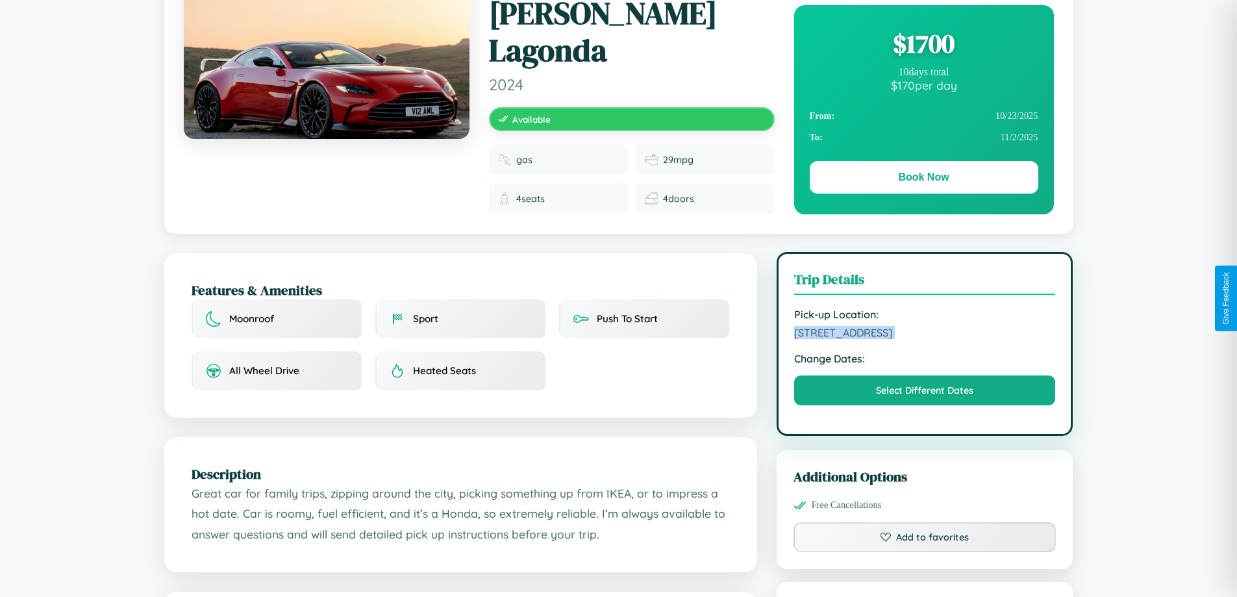
click at [925, 326] on span "4978 Elm Street Kyoto 88537 Japan" at bounding box center [925, 332] width 262 height 13
